Goal: Participate in discussion: Engage in conversation with other users on a specific topic

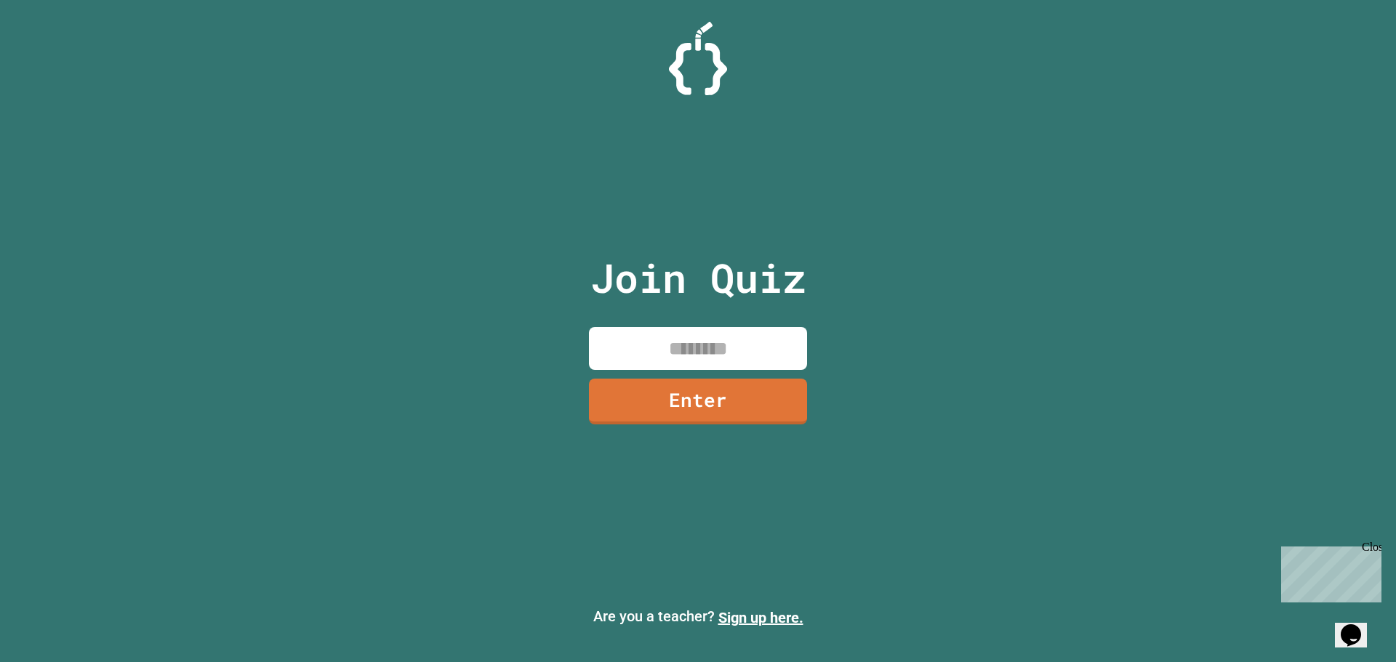
click at [731, 334] on input at bounding box center [698, 348] width 218 height 43
type input "********"
click at [658, 418] on link "Enter" at bounding box center [698, 399] width 200 height 48
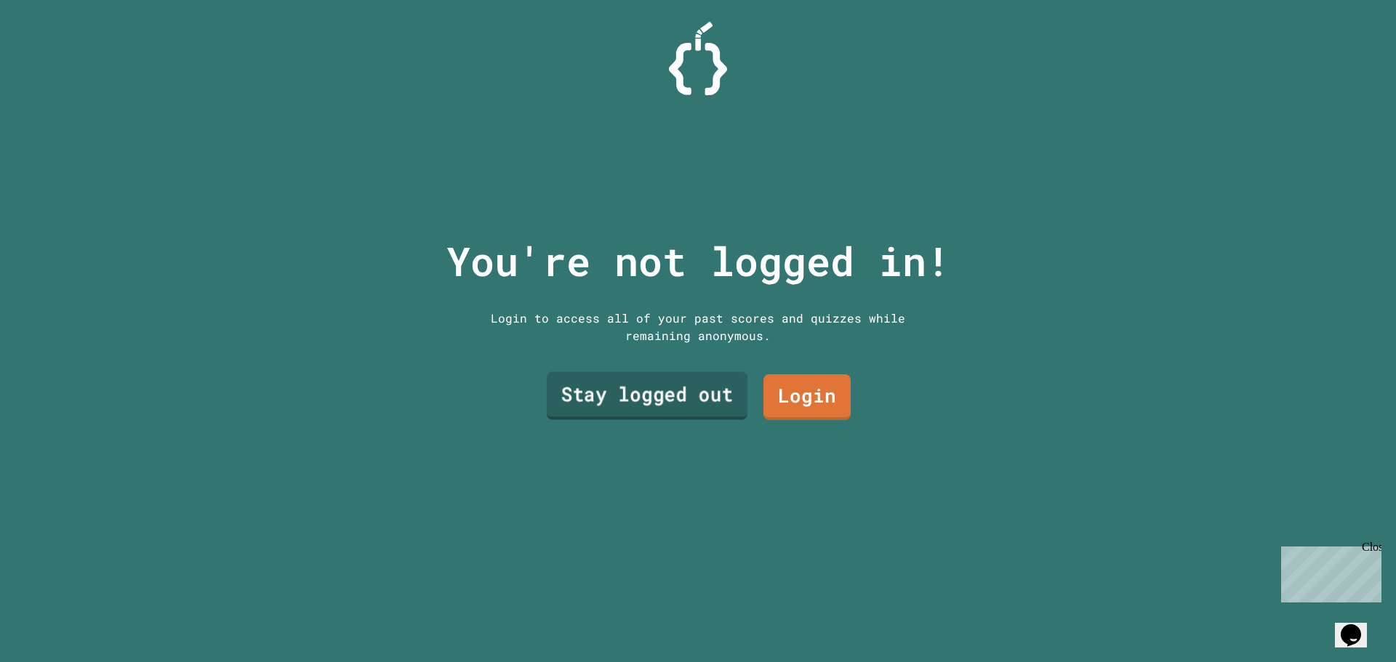
click at [697, 391] on link "Stay logged out" at bounding box center [647, 396] width 201 height 48
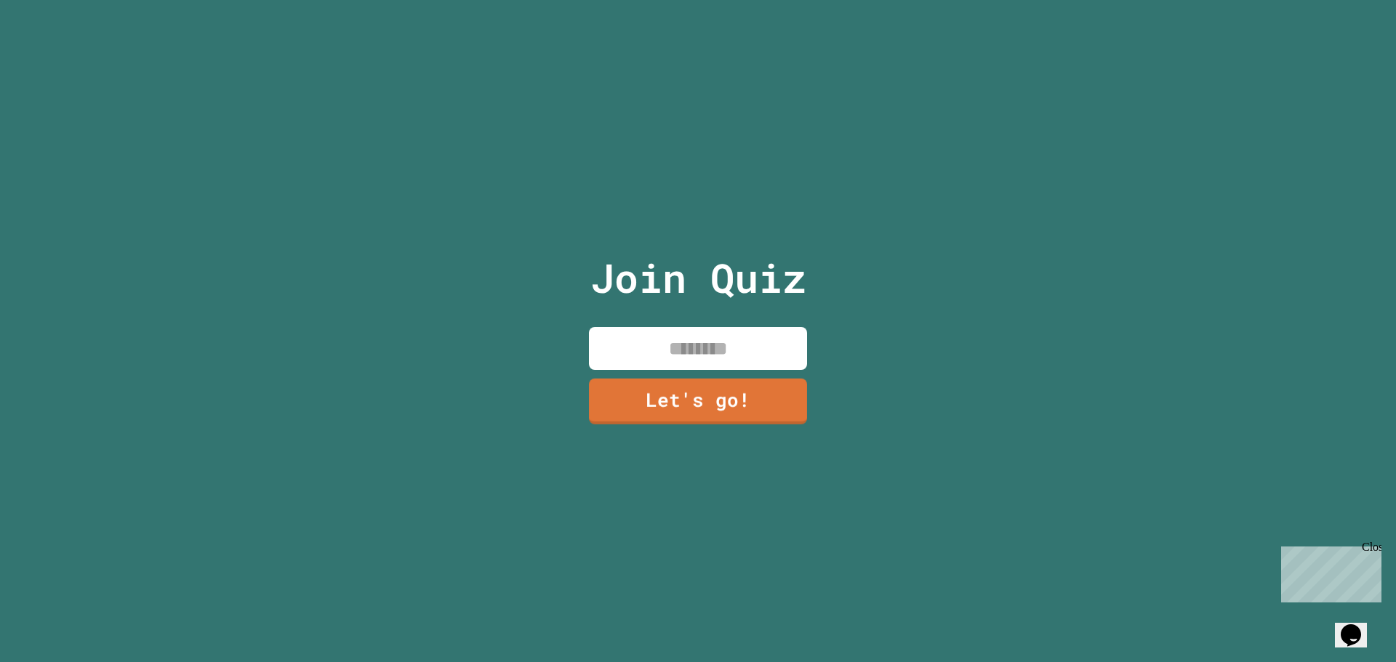
click at [696, 363] on input at bounding box center [698, 348] width 218 height 43
type input "*******"
click at [683, 379] on link "Let's go!" at bounding box center [698, 400] width 218 height 48
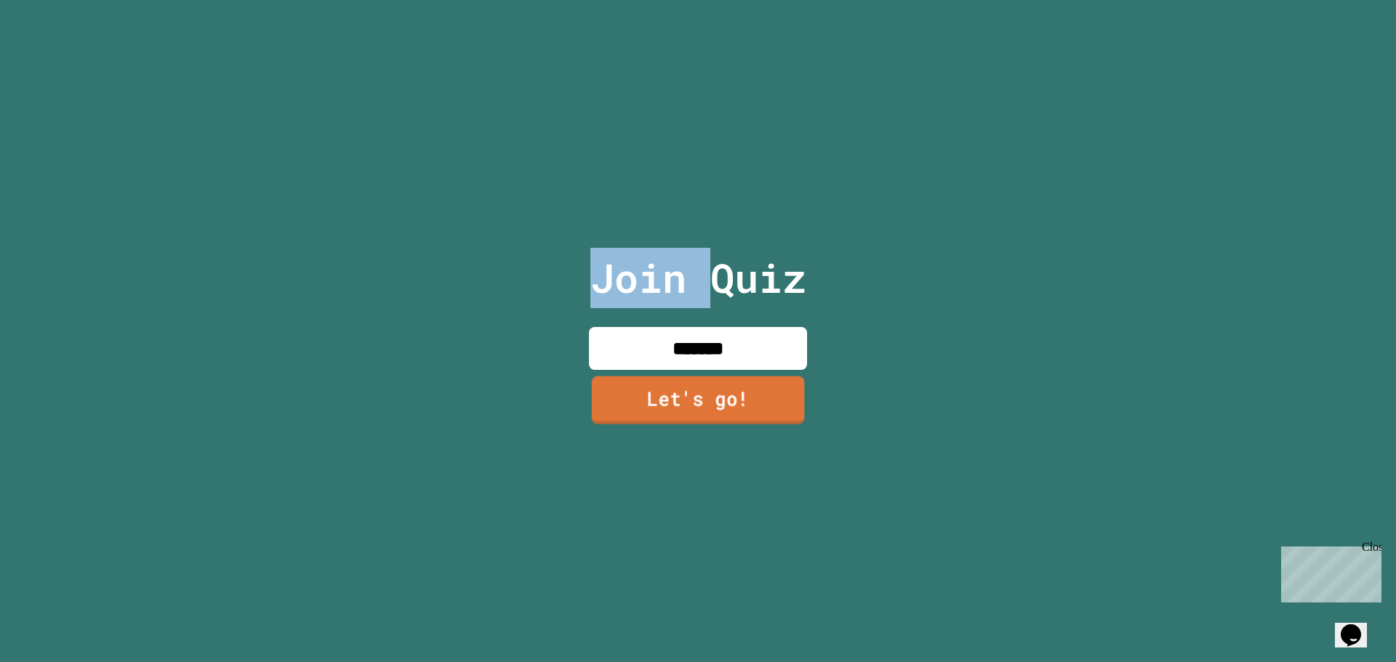
click at [698, 0] on div at bounding box center [698, 0] width 0 height 0
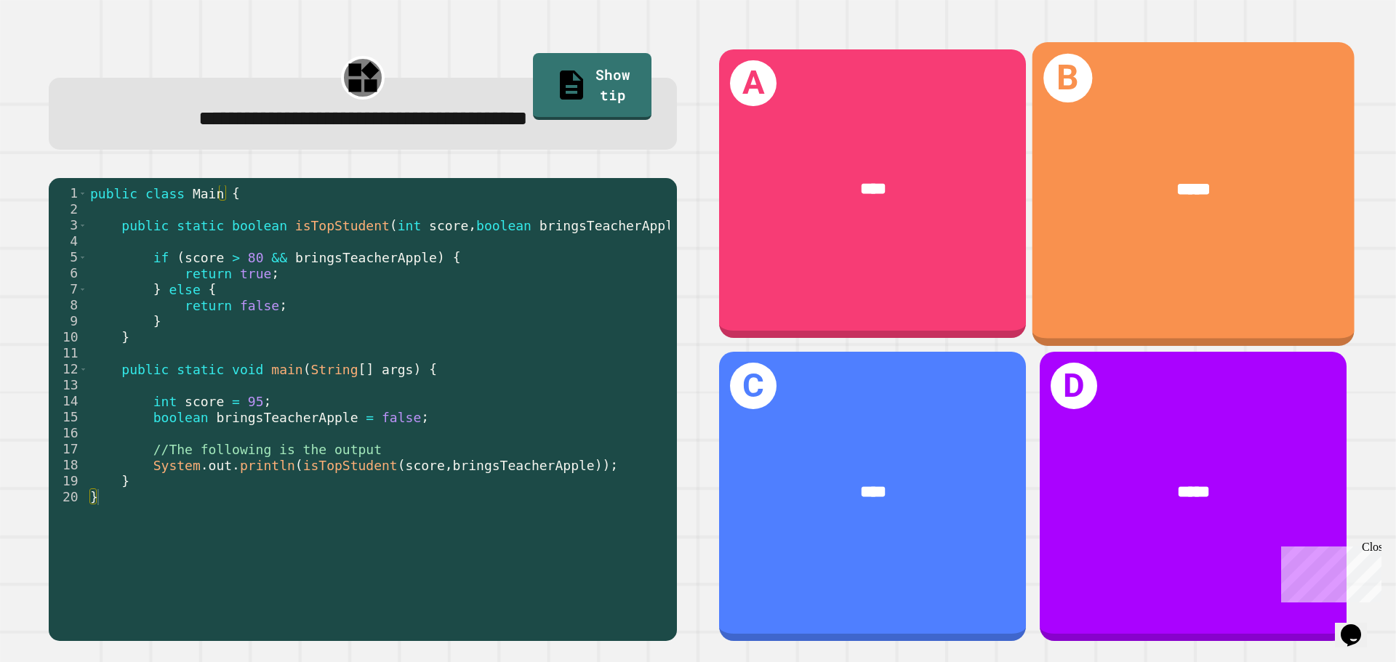
click at [1189, 248] on div "B *****" at bounding box center [1193, 193] width 322 height 303
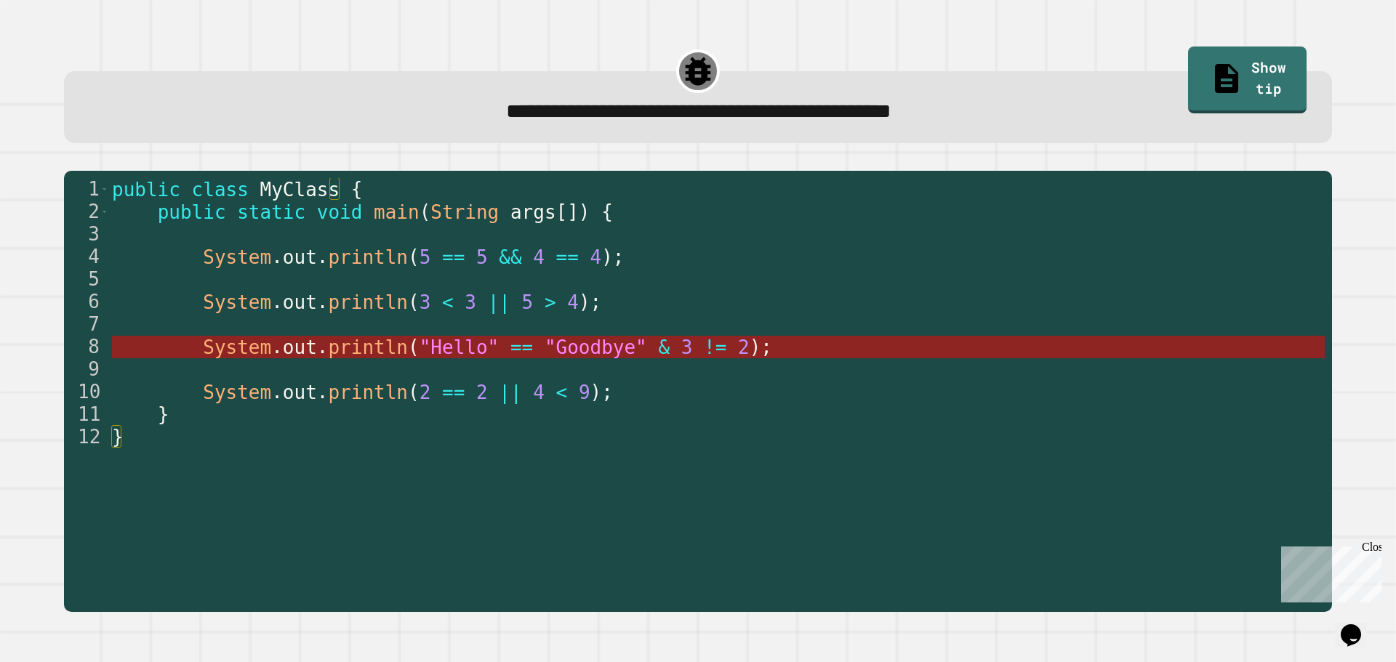
click at [209, 350] on span "System" at bounding box center [237, 348] width 68 height 22
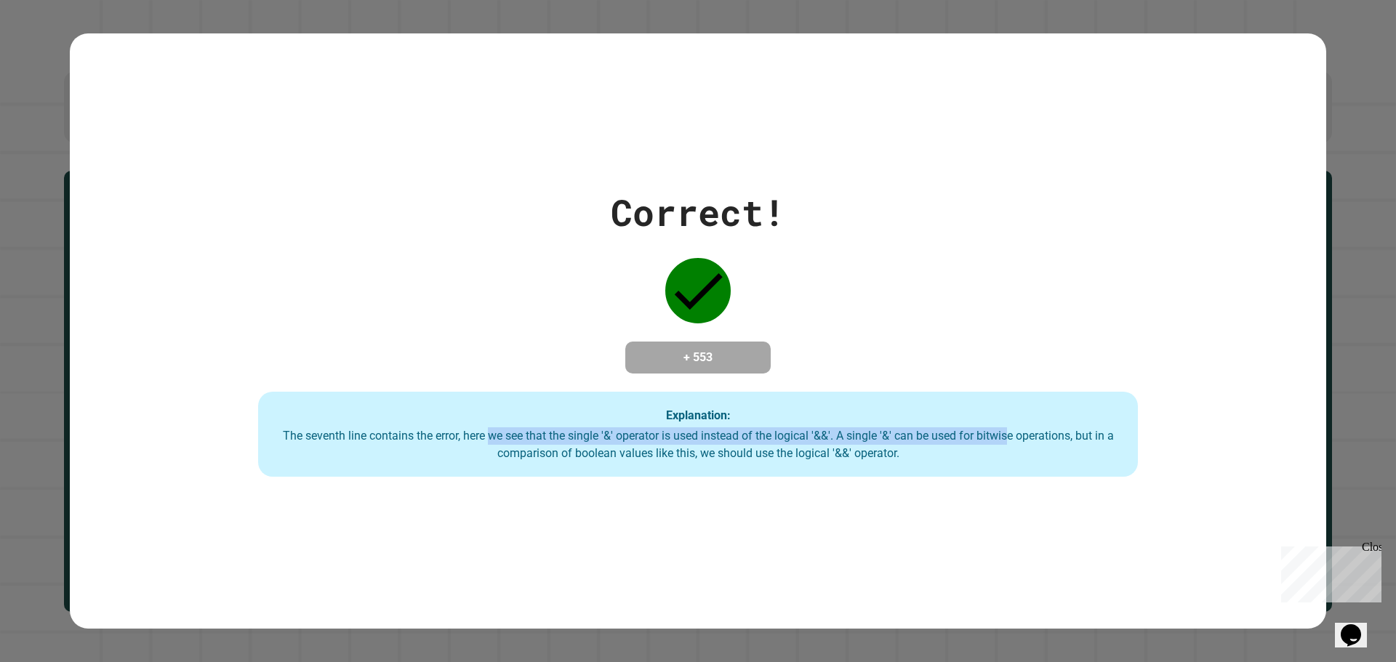
drag, startPoint x: 483, startPoint y: 435, endPoint x: 1012, endPoint y: 435, distance: 529.2
click at [1012, 435] on div "The seventh line contains the error, here we see that the single '&' operator i…" at bounding box center [698, 444] width 851 height 35
drag, startPoint x: 879, startPoint y: 437, endPoint x: 1081, endPoint y: 431, distance: 202.2
click at [1081, 431] on div "The seventh line contains the error, here we see that the single '&' operator i…" at bounding box center [698, 444] width 851 height 35
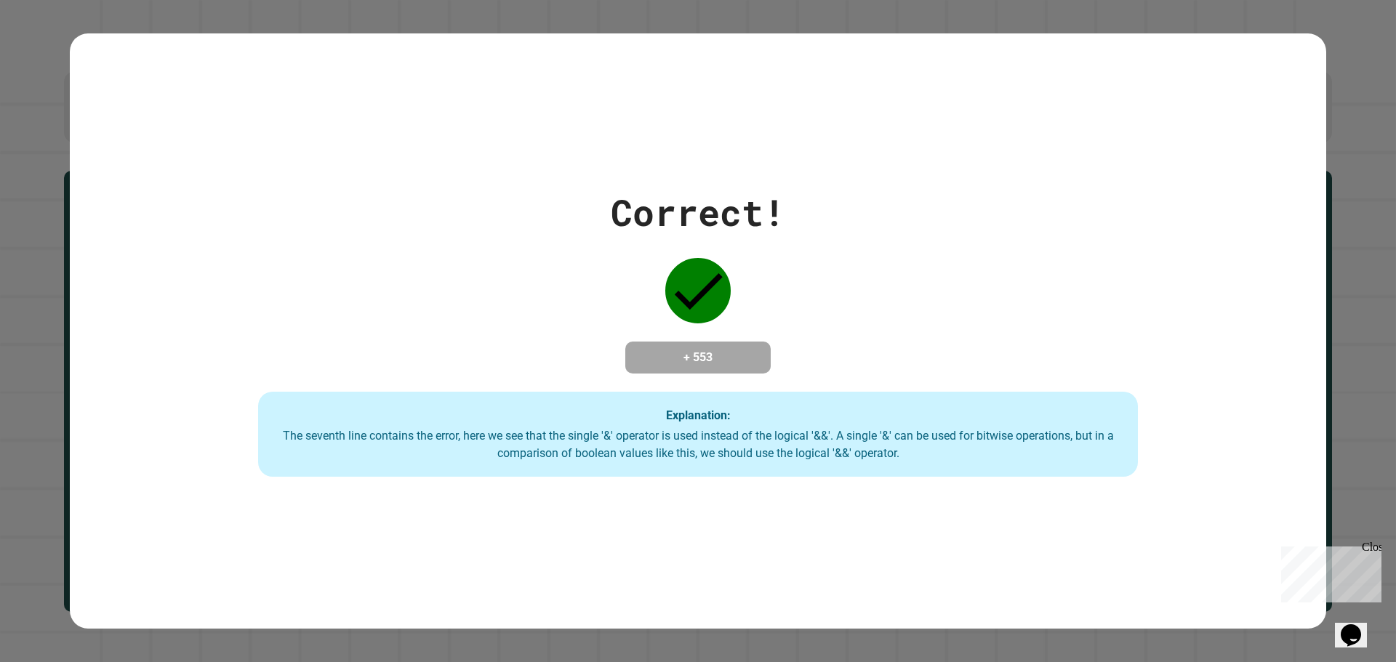
click at [1020, 468] on div "Explanation: The seventh line contains the error, here we see that the single '…" at bounding box center [698, 435] width 880 height 86
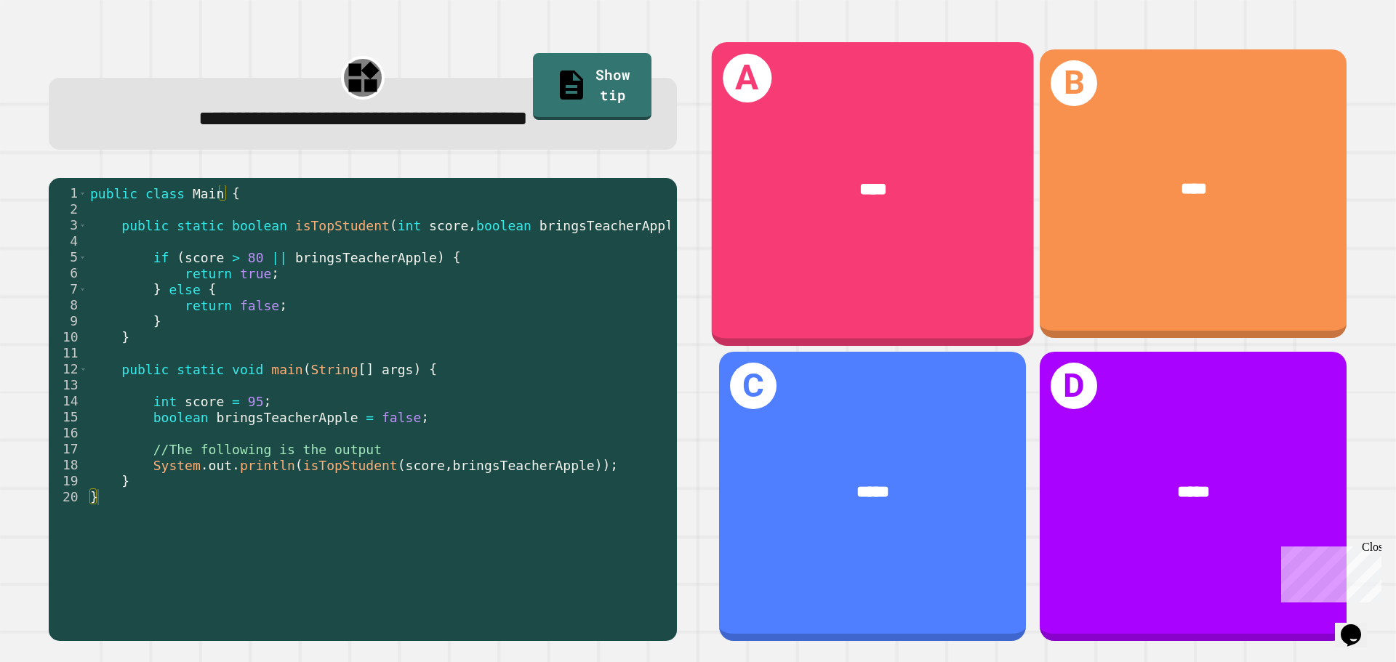
click at [821, 268] on div "A ****" at bounding box center [873, 193] width 322 height 303
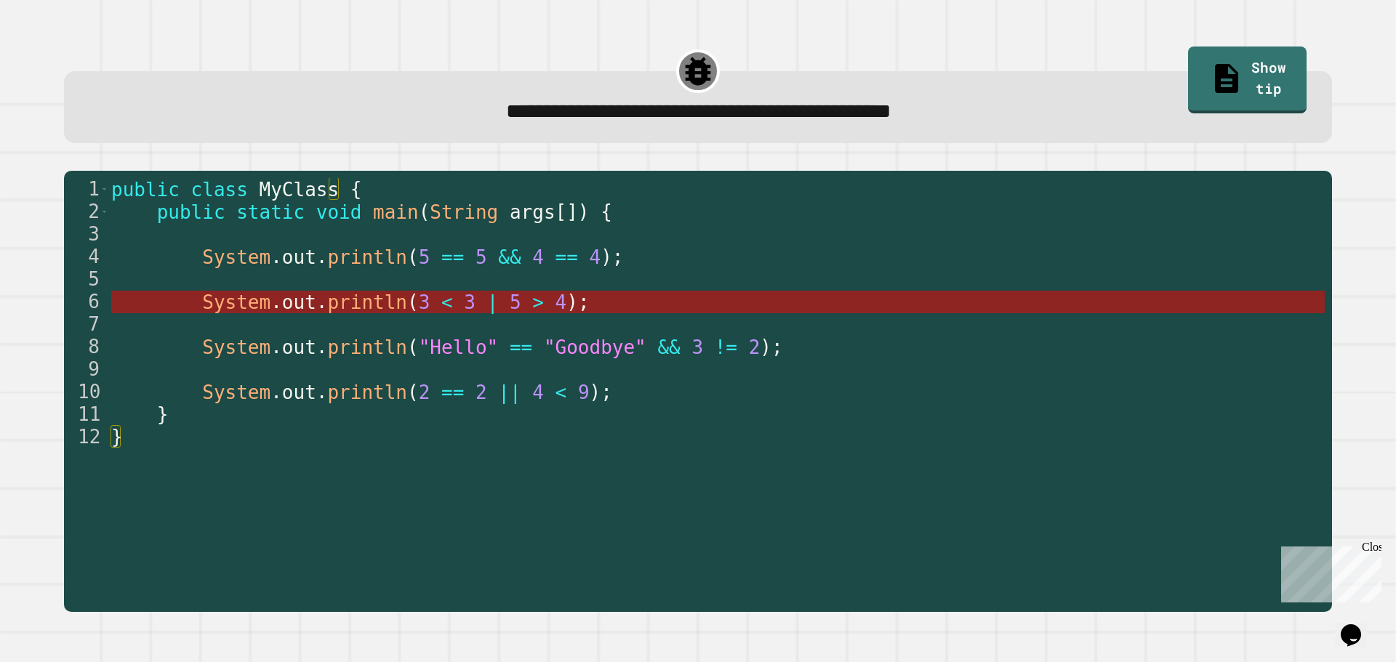
click at [441, 303] on span "<" at bounding box center [447, 302] width 12 height 22
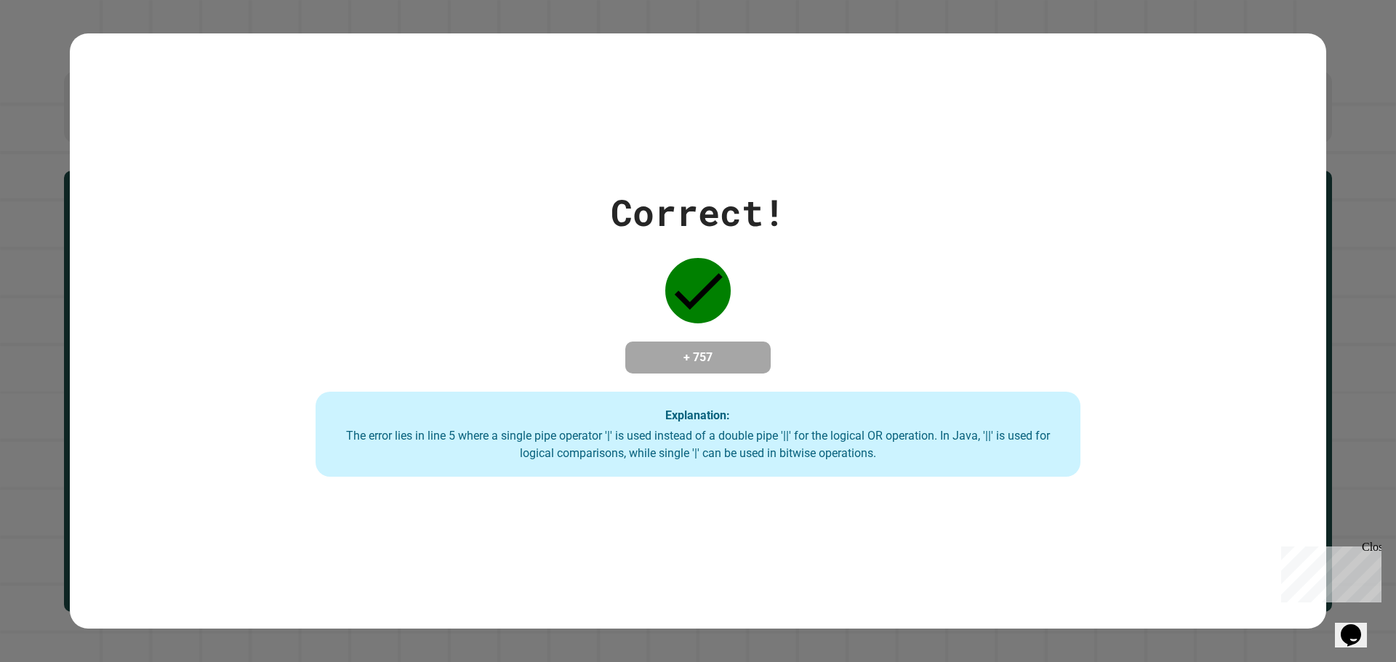
drag, startPoint x: 616, startPoint y: 270, endPoint x: 604, endPoint y: 265, distance: 12.7
click at [604, 265] on div "Correct! + 757 Explanation: The error lies in line 5 where a single pipe operat…" at bounding box center [698, 331] width 1092 height 292
drag, startPoint x: 753, startPoint y: 235, endPoint x: 512, endPoint y: 219, distance: 241.1
click at [512, 219] on div "Correct! + 757 Explanation: The error lies in line 5 where a single pipe operat…" at bounding box center [698, 331] width 1092 height 292
drag, startPoint x: 775, startPoint y: 157, endPoint x: 628, endPoint y: 157, distance: 146.8
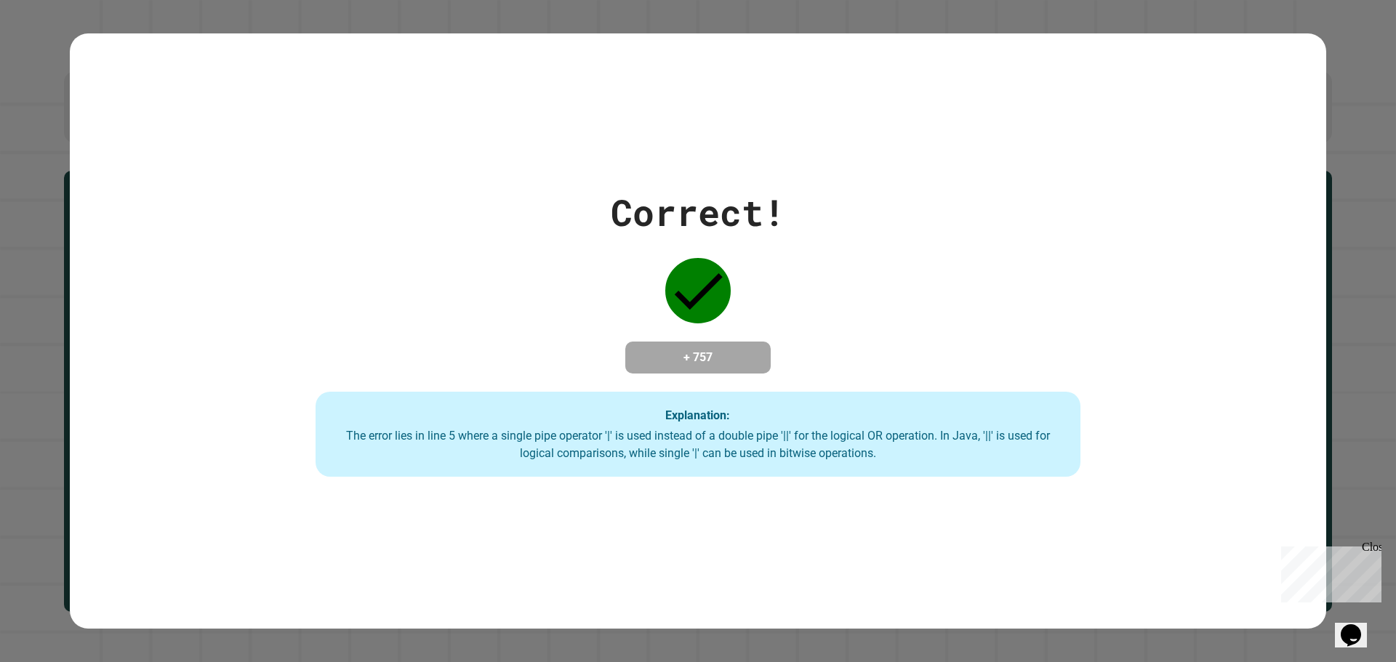
click at [628, 157] on div "Correct! + 757 Explanation: The error lies in line 5 where a single pipe operat…" at bounding box center [698, 331] width 1256 height 596
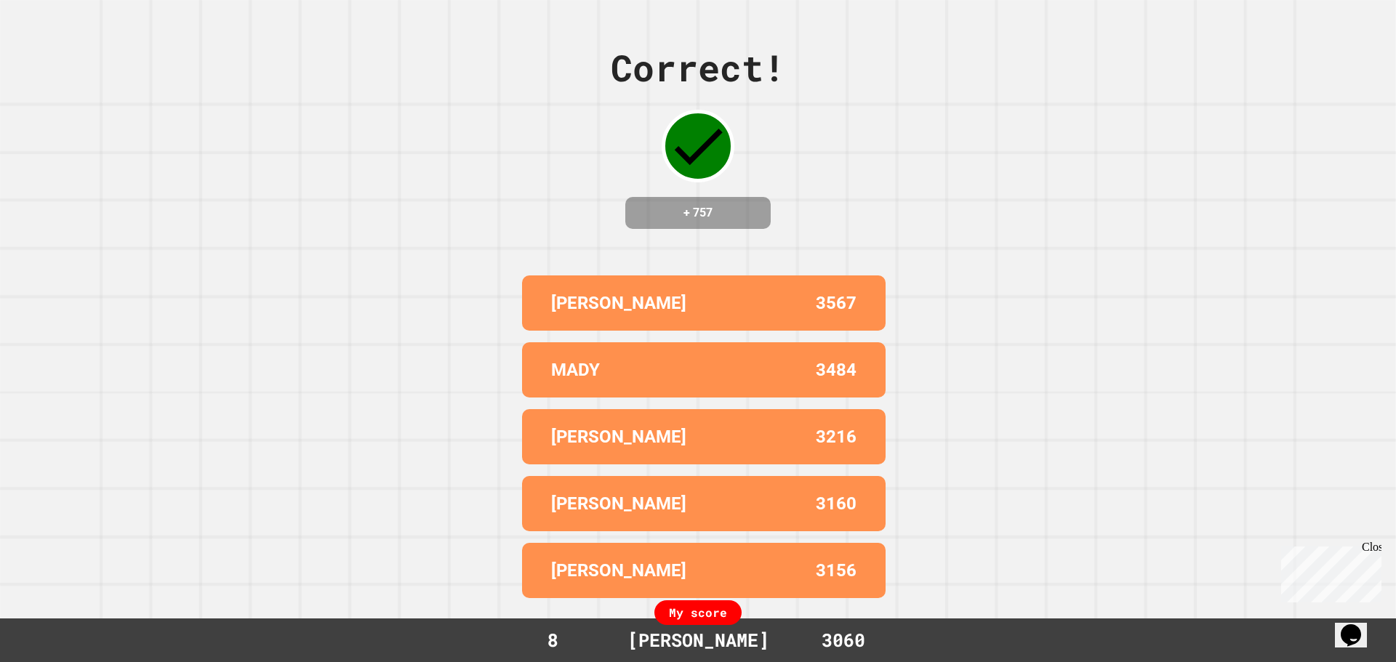
click at [627, 157] on div "Correct! + 757" at bounding box center [698, 135] width 174 height 188
drag, startPoint x: 627, startPoint y: 157, endPoint x: 360, endPoint y: 198, distance: 270.6
click at [360, 198] on div "Correct! + 757 [PERSON_NAME] 3567 [PERSON_NAME] 3484 [PERSON_NAME] 3216 [PERSON…" at bounding box center [698, 331] width 1396 height 662
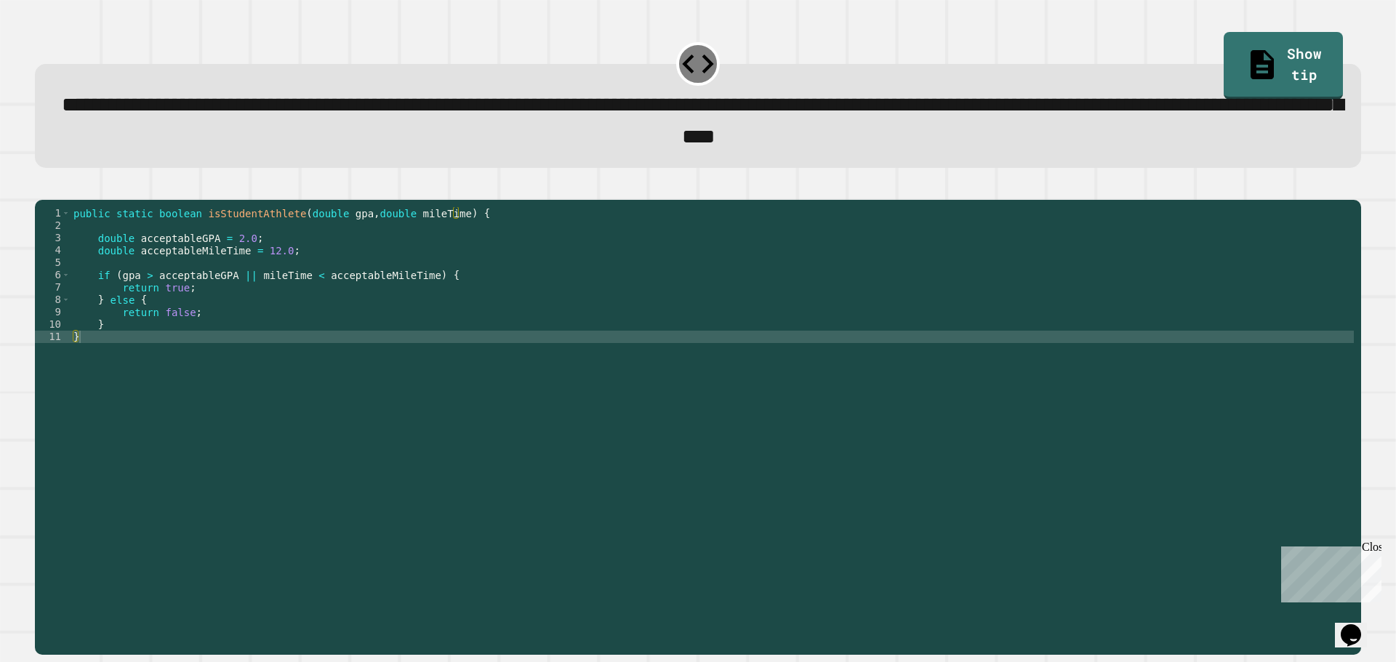
click at [238, 298] on div "public static boolean isStudentAthlete ( double gpa , double mileTime ) { doubl…" at bounding box center [712, 411] width 1283 height 408
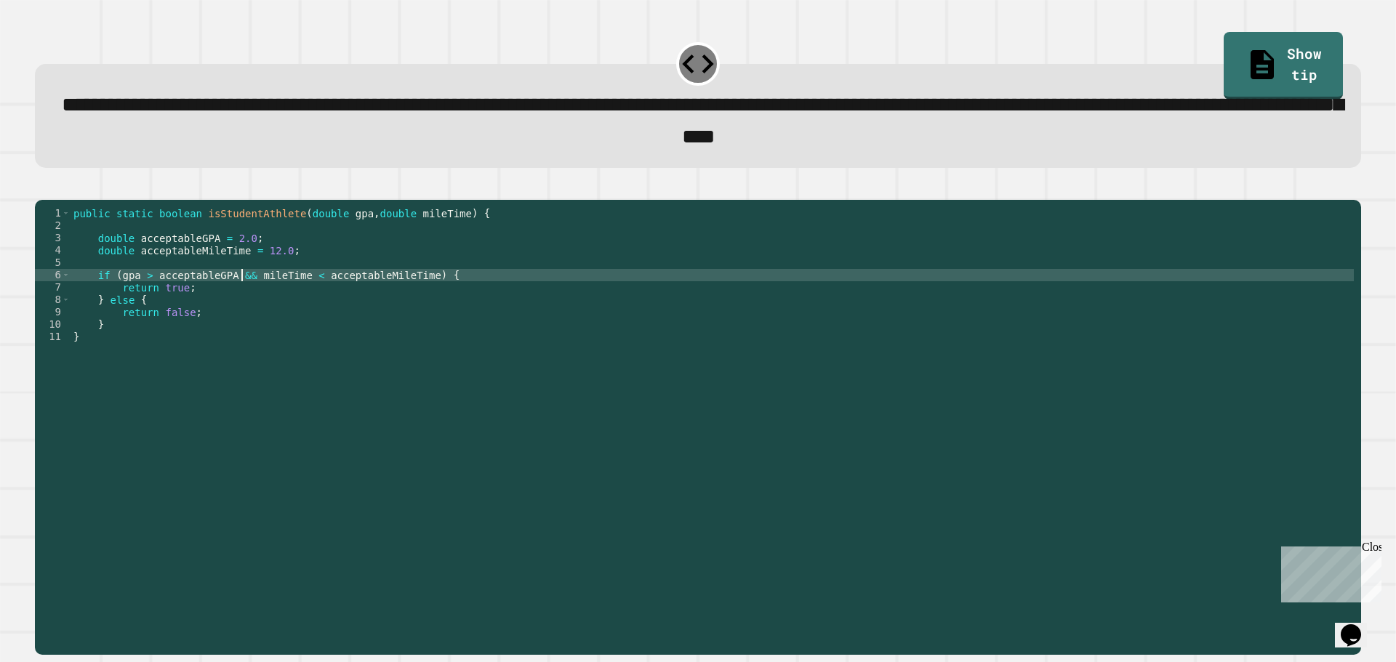
scroll to position [0, 12]
type textarea "**********"
click at [42, 188] on button "button" at bounding box center [42, 188] width 0 height 0
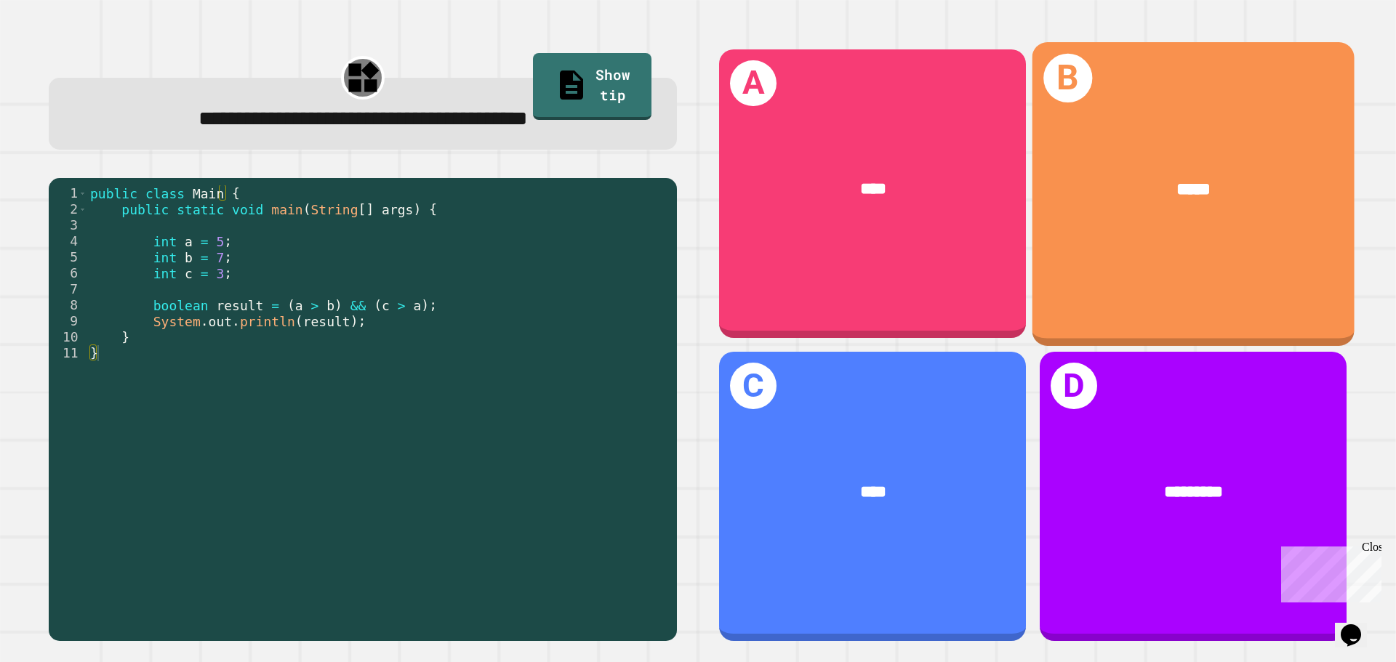
click at [1227, 207] on div "*****" at bounding box center [1193, 189] width 322 height 97
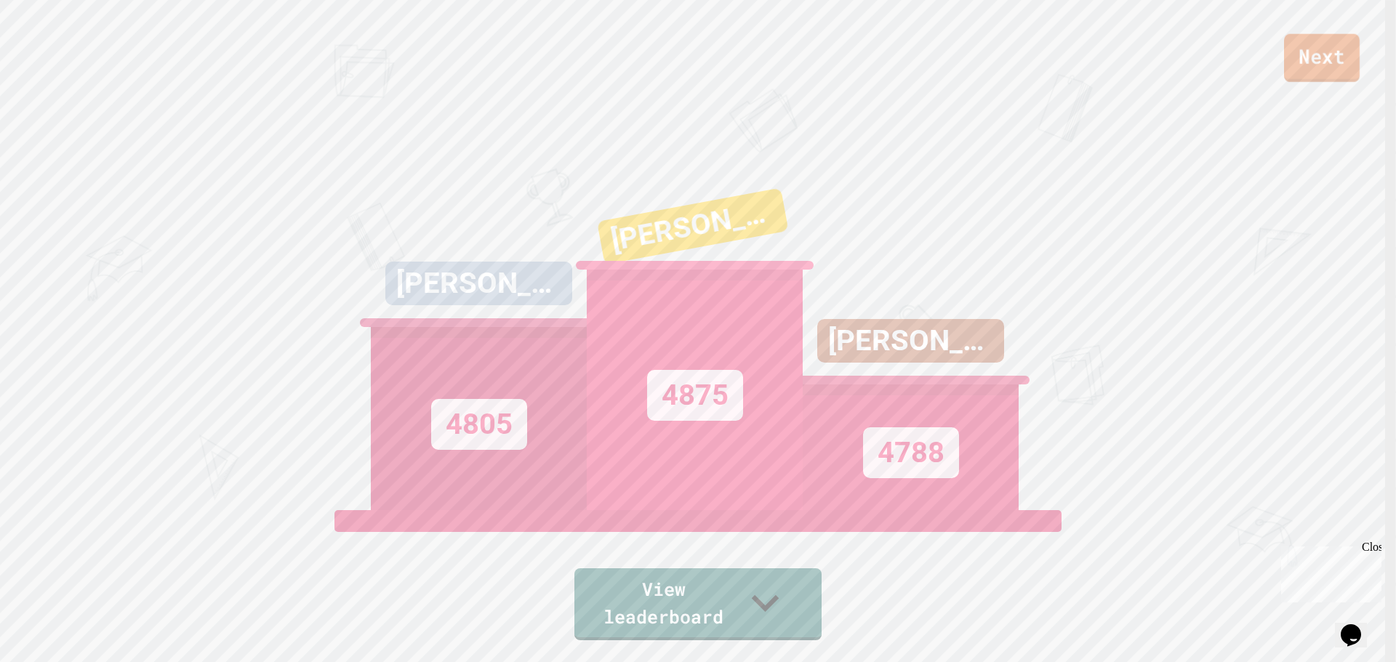
click at [1288, 68] on link "Next" at bounding box center [1322, 58] width 76 height 48
